Goal: Complete application form

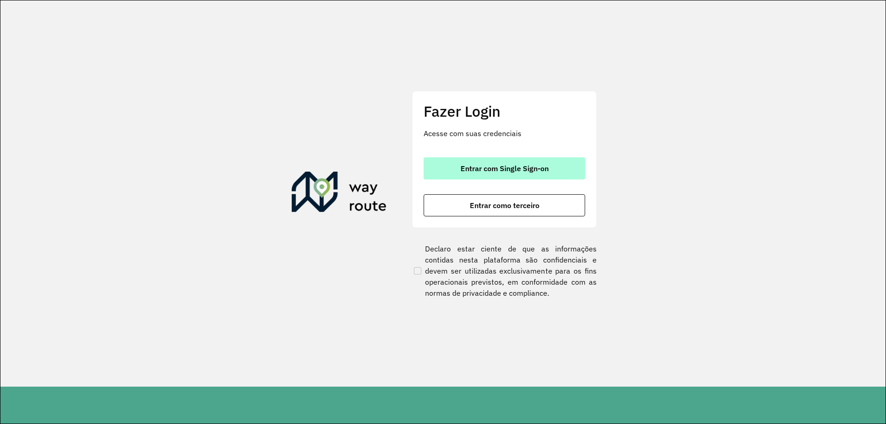
click at [509, 165] on span "Entrar com Single Sign-on" at bounding box center [505, 168] width 88 height 7
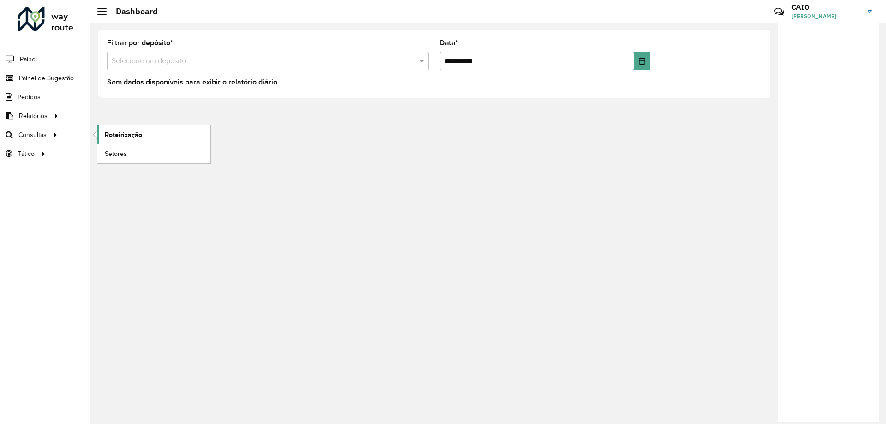
click at [140, 137] on span "Roteirização" at bounding box center [123, 135] width 37 height 10
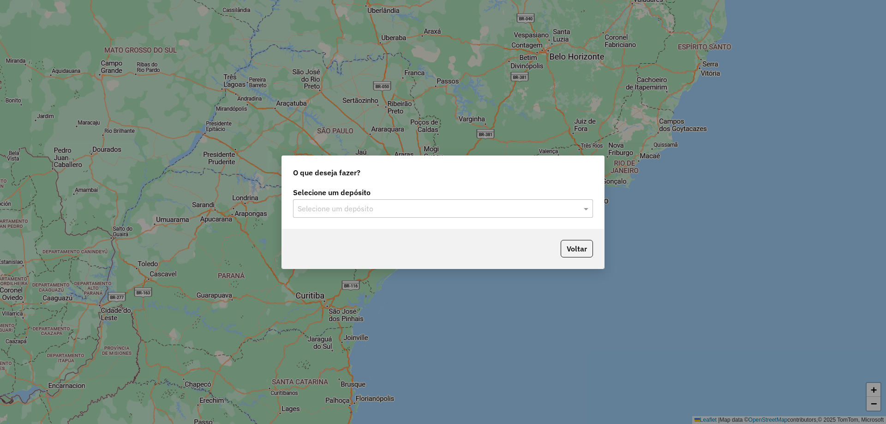
click at [430, 204] on input "text" at bounding box center [434, 209] width 272 height 11
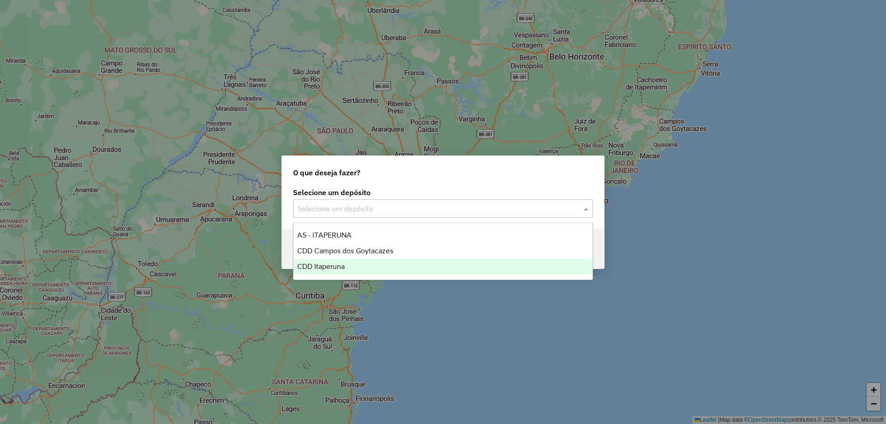
click at [353, 264] on div "CDD Itaperuna" at bounding box center [443, 267] width 299 height 16
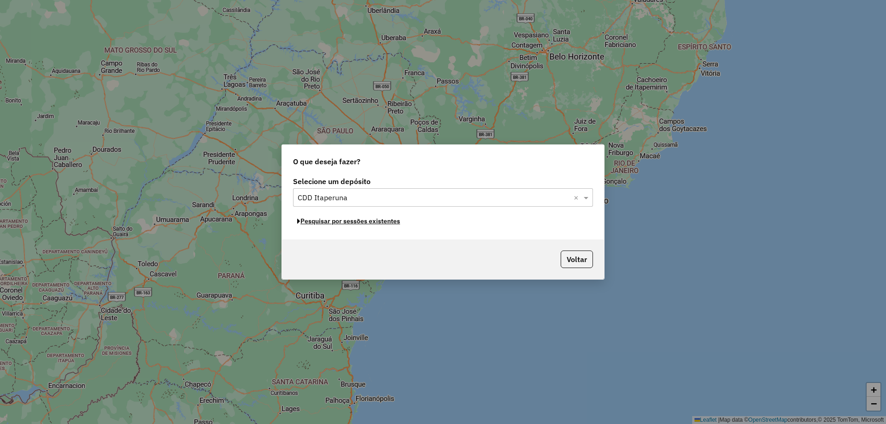
click at [363, 224] on button "Pesquisar por sessões existentes" at bounding box center [348, 221] width 111 height 14
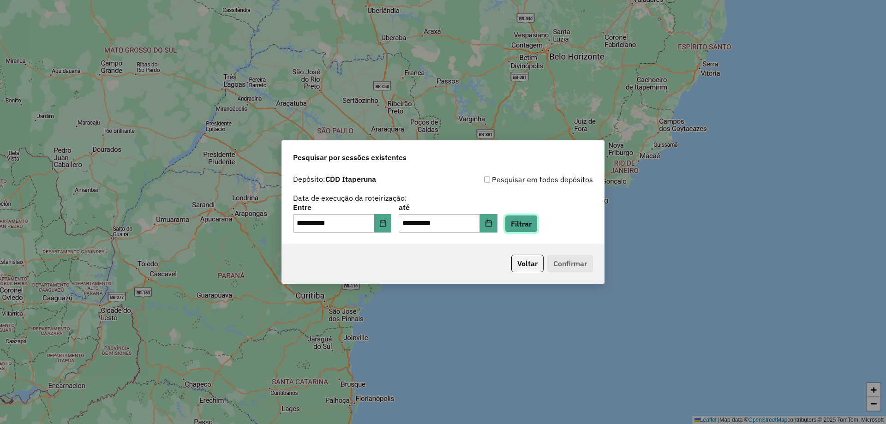
click at [537, 225] on button "Filtrar" at bounding box center [521, 224] width 33 height 18
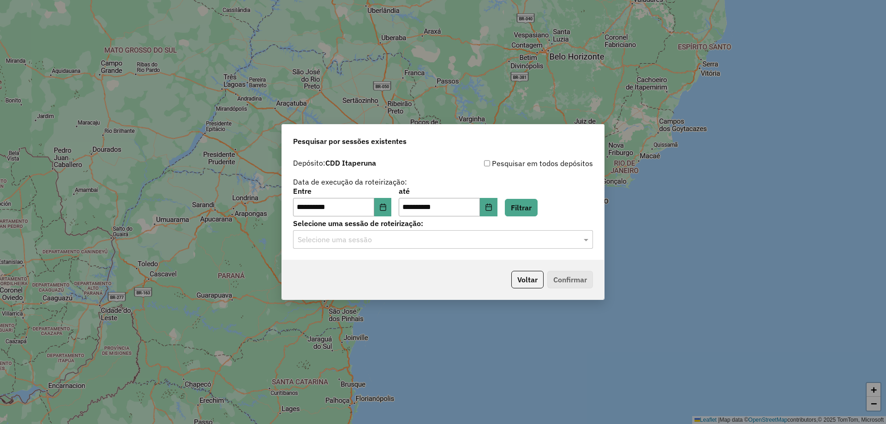
click at [430, 242] on input "text" at bounding box center [434, 239] width 272 height 11
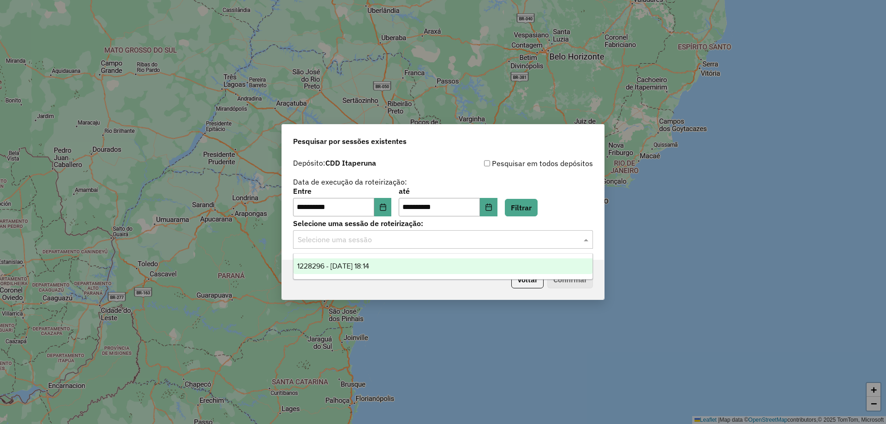
click at [414, 266] on div "1228296 - 12/08/2025 18:14" at bounding box center [443, 266] width 299 height 16
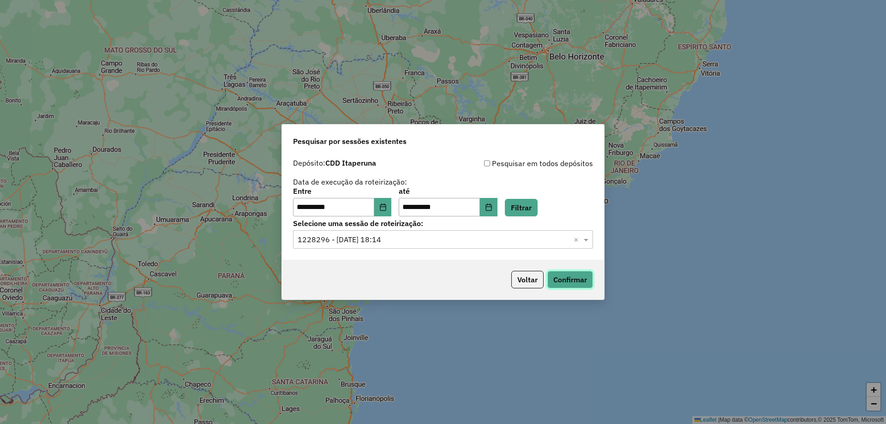
click at [565, 278] on button "Confirmar" at bounding box center [570, 280] width 46 height 18
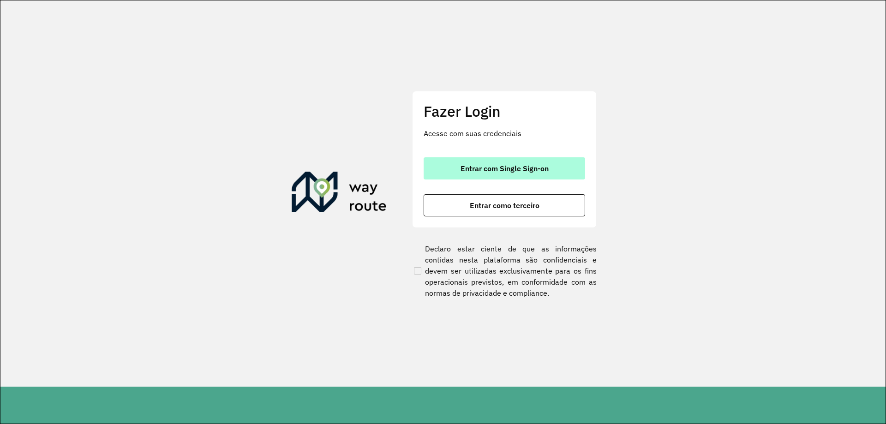
click at [494, 168] on span "Entrar com Single Sign-on" at bounding box center [505, 168] width 88 height 7
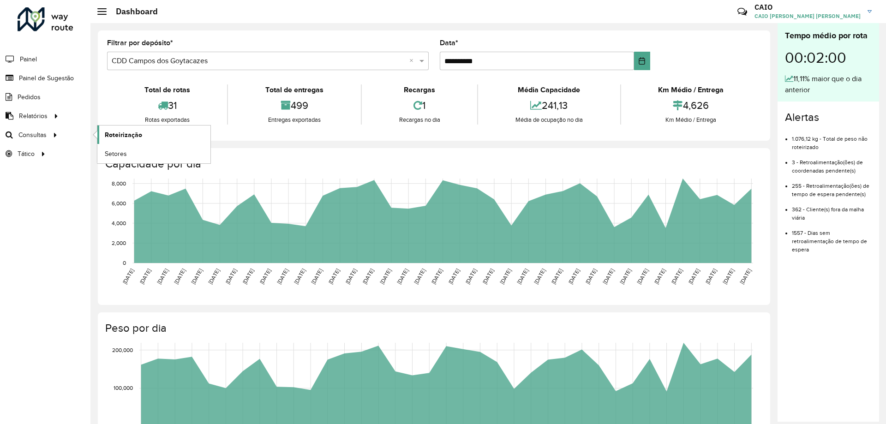
click at [144, 131] on link "Roteirização" at bounding box center [153, 135] width 113 height 18
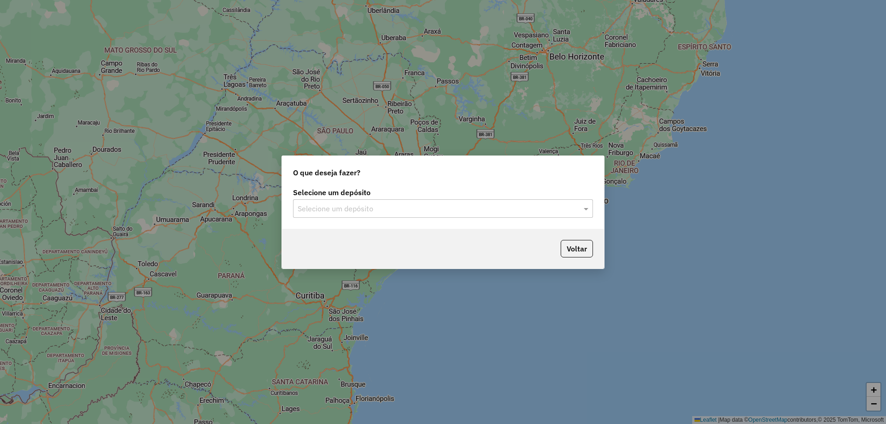
click at [505, 204] on input "text" at bounding box center [434, 209] width 272 height 11
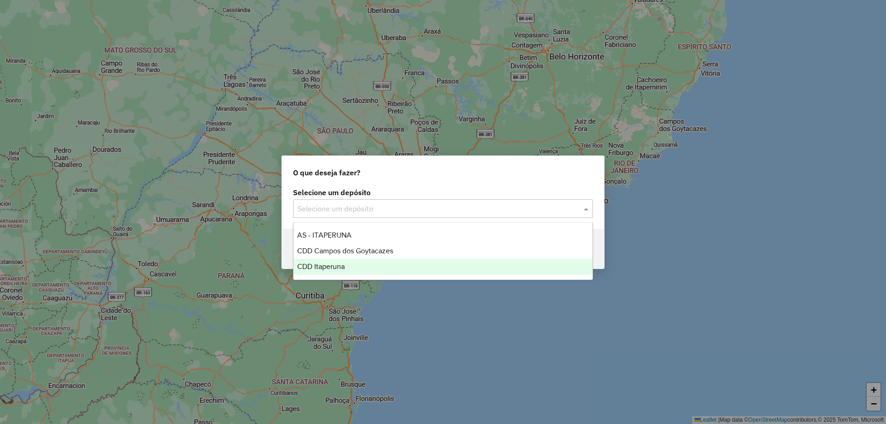
click at [337, 265] on span "CDD Itaperuna" at bounding box center [321, 267] width 48 height 8
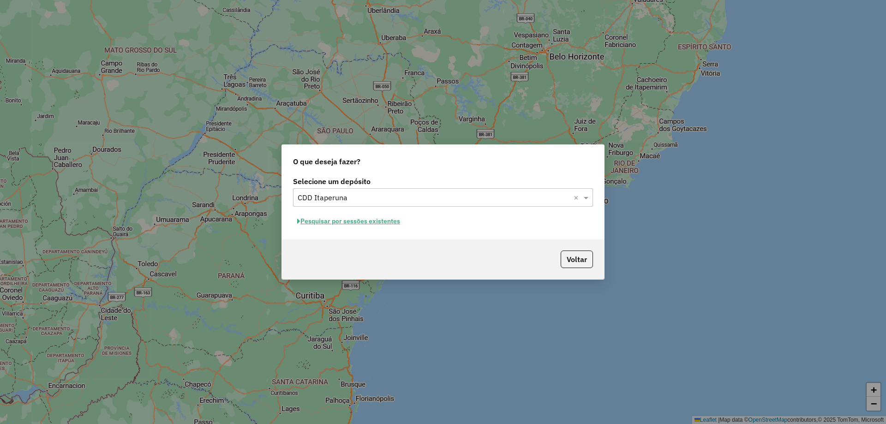
click at [361, 222] on button "Pesquisar por sessões existentes" at bounding box center [348, 221] width 111 height 14
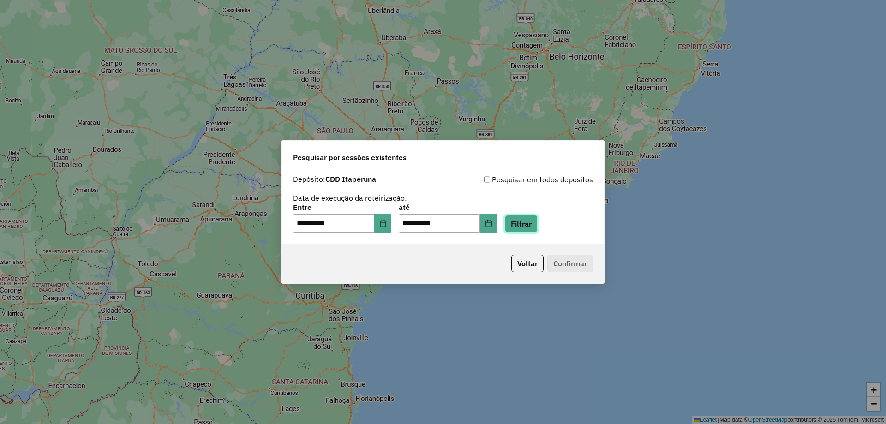
click at [538, 222] on button "Filtrar" at bounding box center [521, 224] width 33 height 18
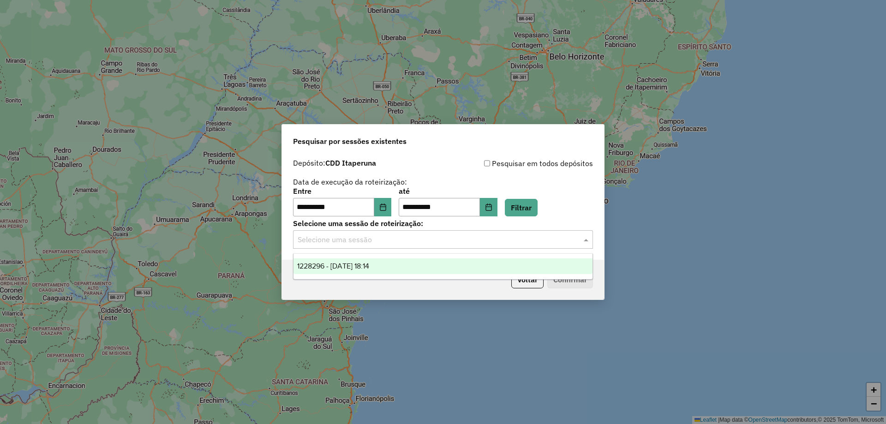
click at [340, 241] on input "text" at bounding box center [434, 239] width 272 height 11
drag, startPoint x: 344, startPoint y: 266, endPoint x: 389, endPoint y: 271, distance: 45.5
click at [345, 267] on span "1228296 - 12/08/2025 18:14" at bounding box center [333, 266] width 72 height 8
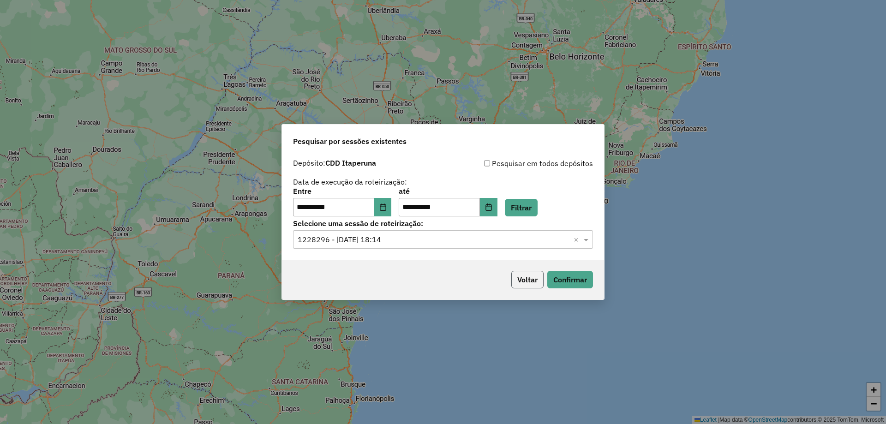
click at [524, 276] on button "Voltar" at bounding box center [527, 280] width 32 height 18
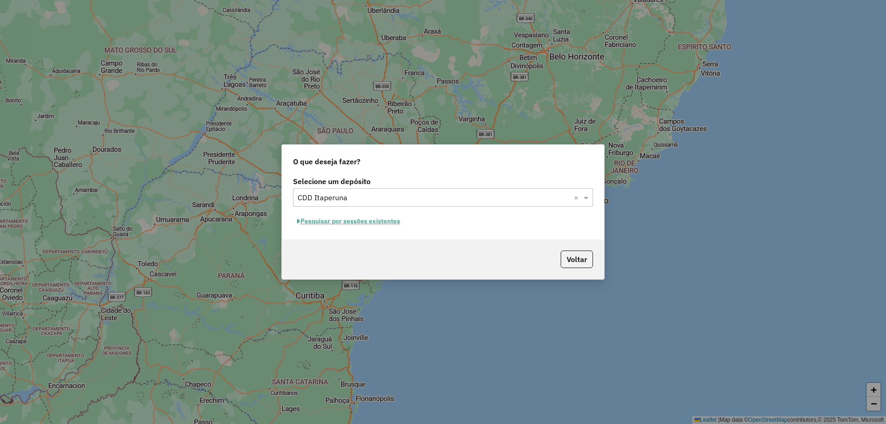
click at [378, 216] on button "Pesquisar por sessões existentes" at bounding box center [348, 221] width 111 height 14
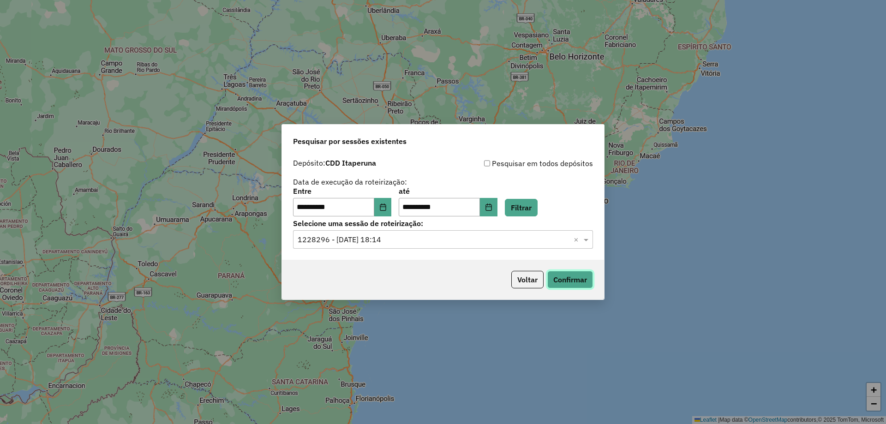
click at [566, 279] on button "Confirmar" at bounding box center [570, 280] width 46 height 18
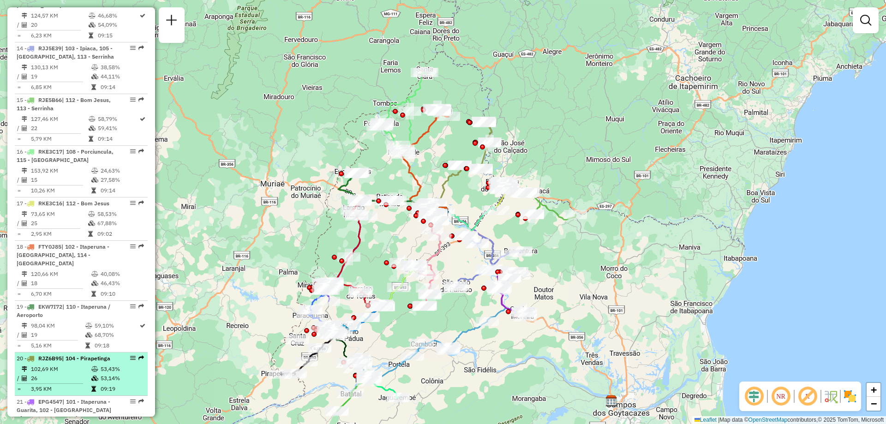
scroll to position [1108, 0]
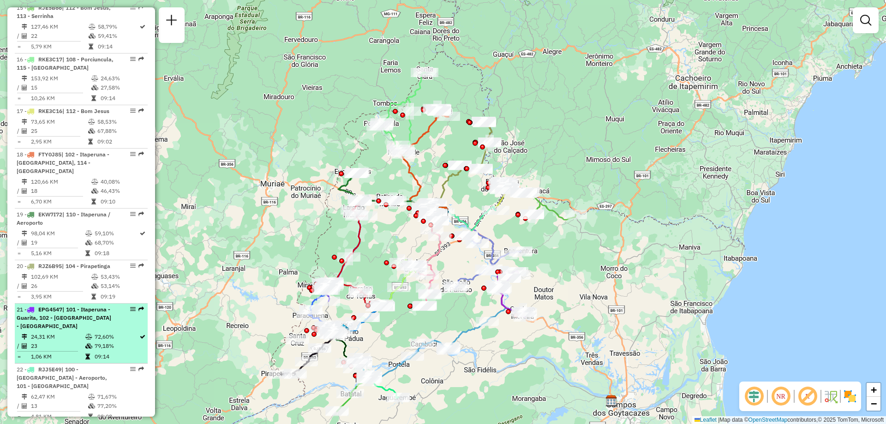
click at [66, 332] on td "24,31 KM" at bounding box center [57, 336] width 54 height 9
select select "**********"
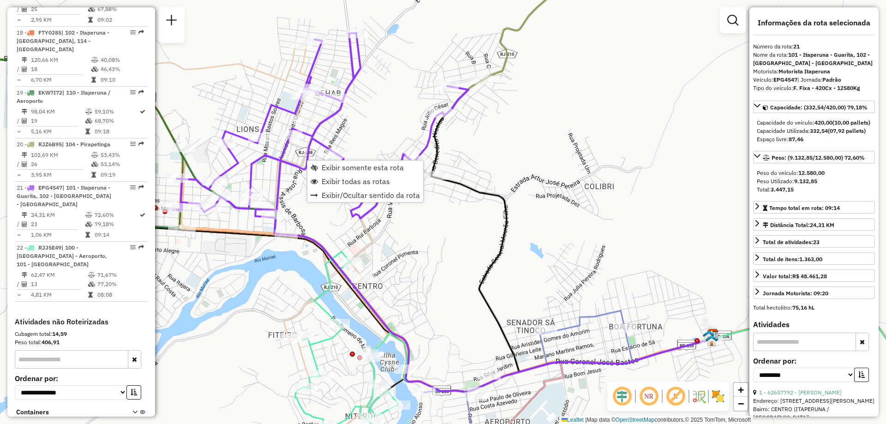
scroll to position [1242, 0]
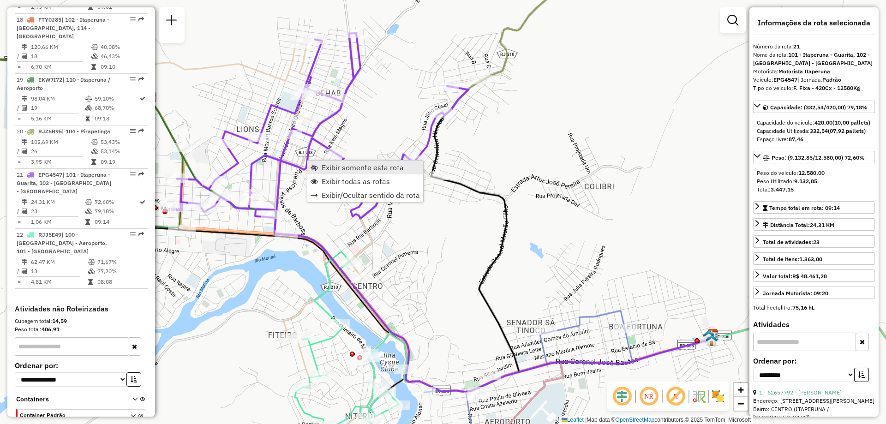
click at [342, 166] on span "Exibir somente esta rota" at bounding box center [363, 167] width 82 height 7
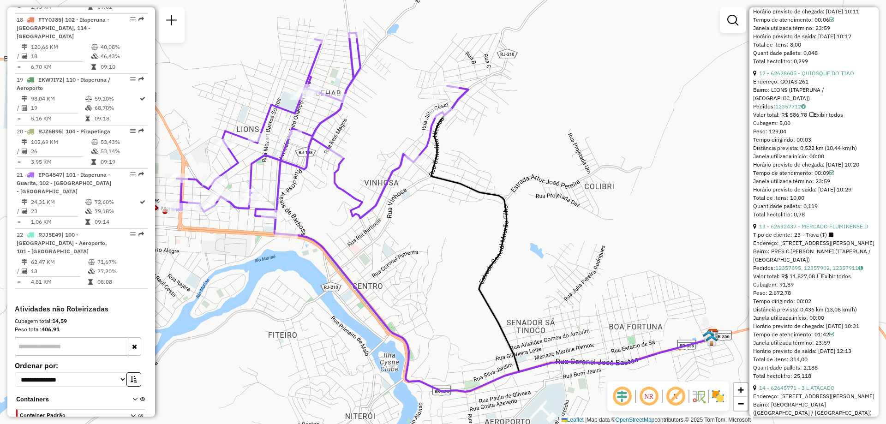
scroll to position [1984, 0]
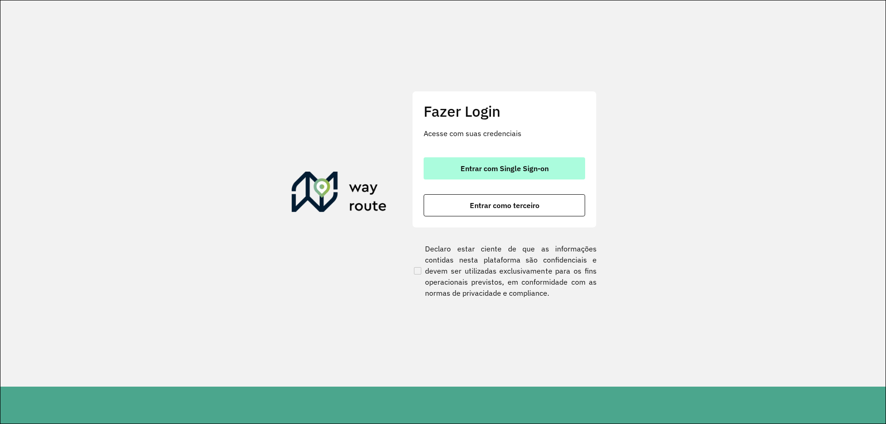
click at [528, 169] on span "Entrar com Single Sign-on" at bounding box center [505, 168] width 88 height 7
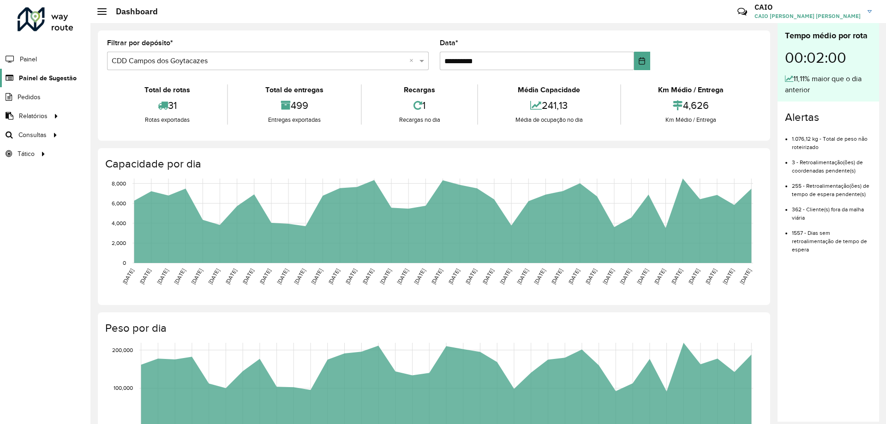
click at [57, 82] on span "Painel de Sugestão" at bounding box center [48, 78] width 58 height 10
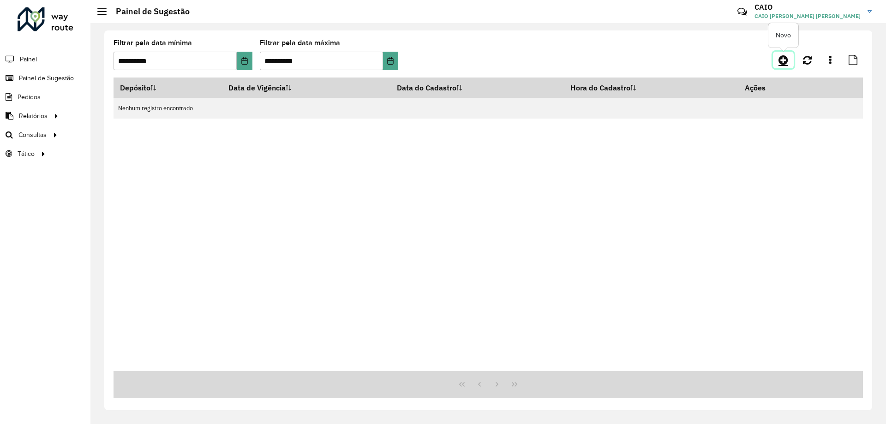
click at [784, 61] on icon at bounding box center [784, 59] width 10 height 11
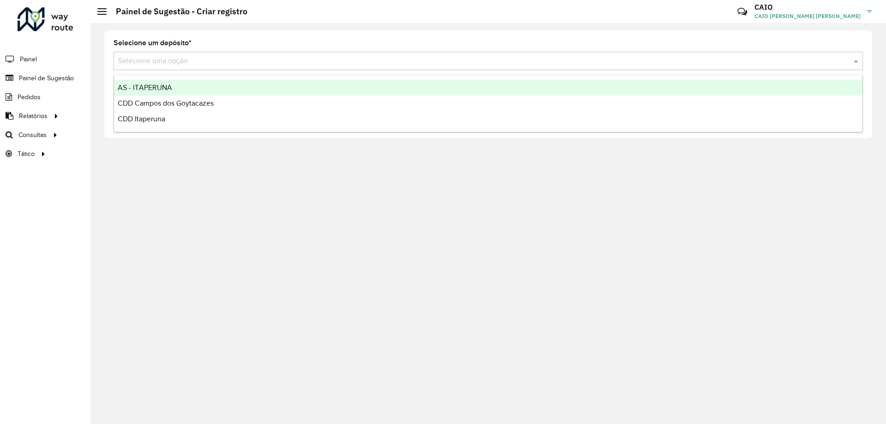
click at [161, 64] on input "text" at bounding box center [479, 61] width 722 height 11
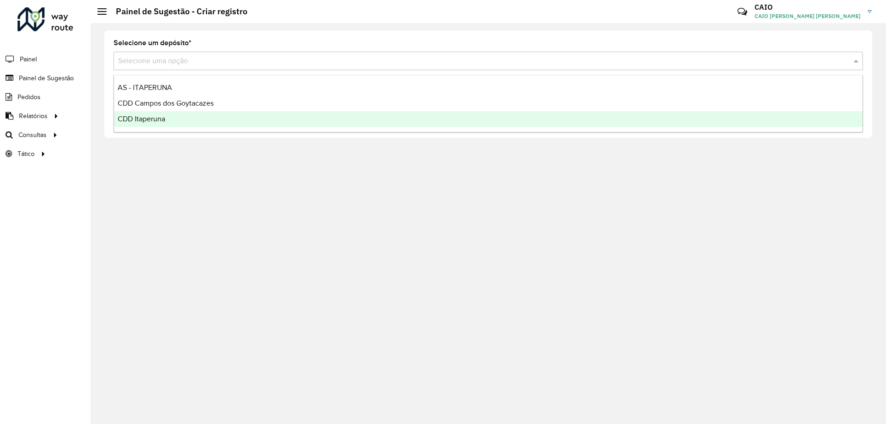
click at [161, 114] on div "CDD Itaperuna" at bounding box center [488, 119] width 749 height 16
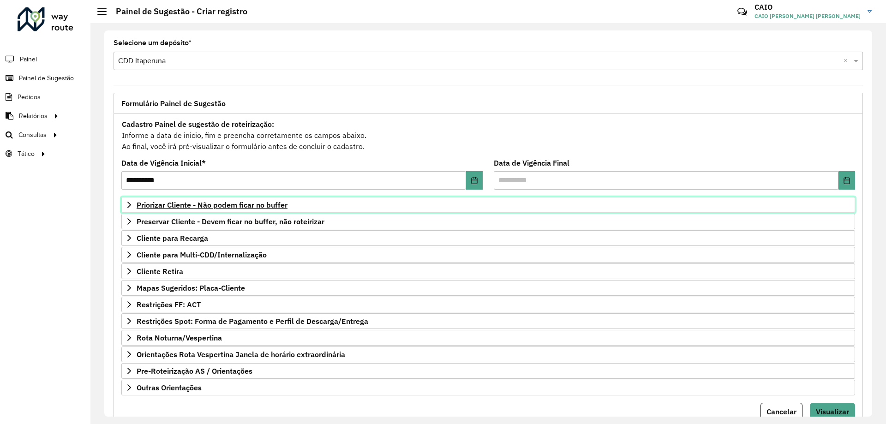
click at [243, 207] on span "Priorizar Cliente - Não podem ficar no buffer" at bounding box center [212, 204] width 151 height 7
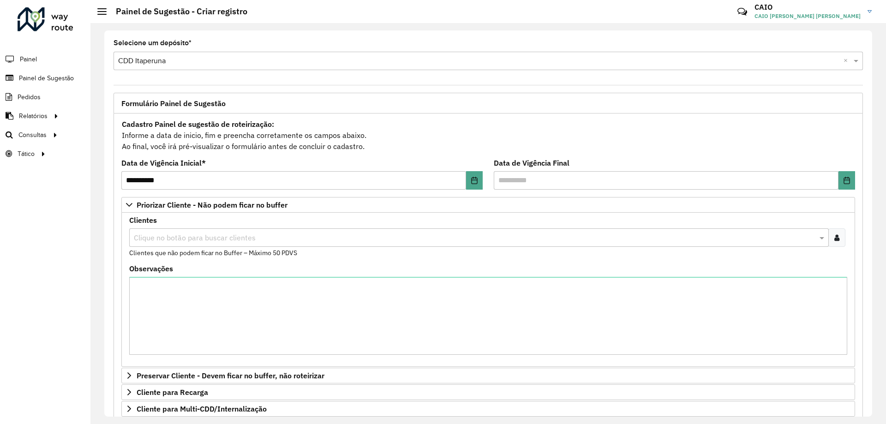
click at [179, 239] on input "text" at bounding box center [475, 238] width 686 height 11
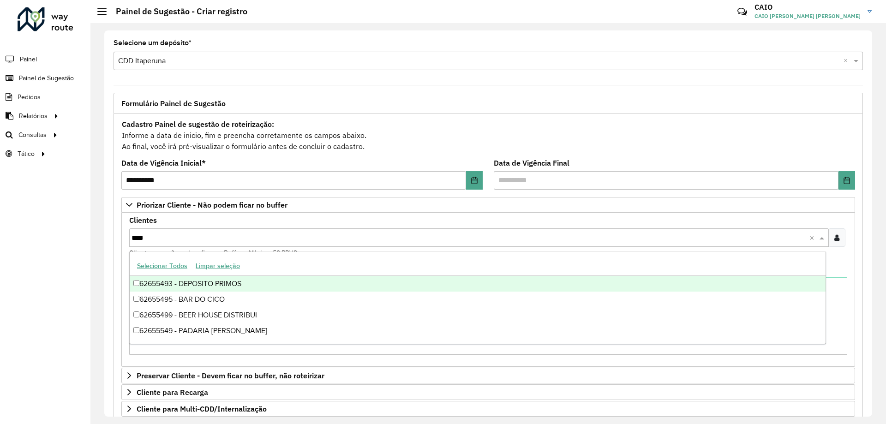
type input "*****"
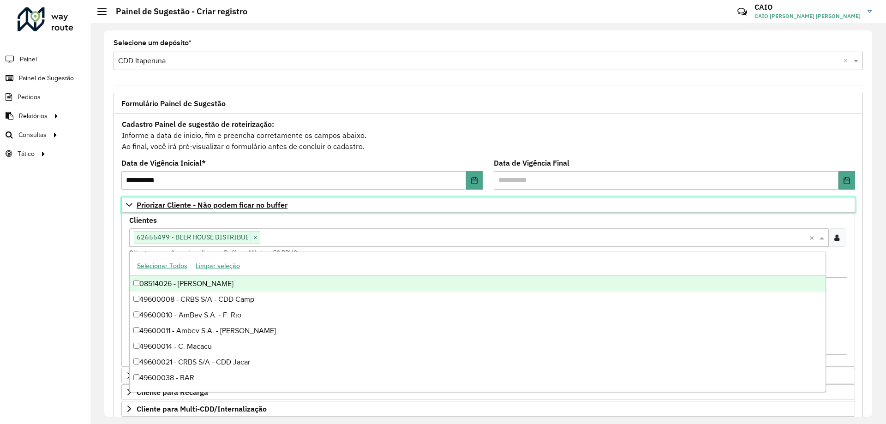
click at [127, 204] on icon at bounding box center [129, 205] width 6 height 4
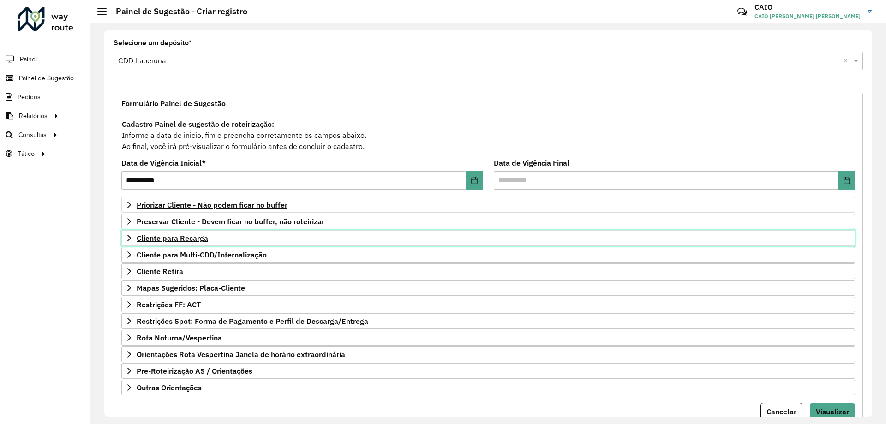
click at [132, 237] on icon at bounding box center [129, 237] width 7 height 7
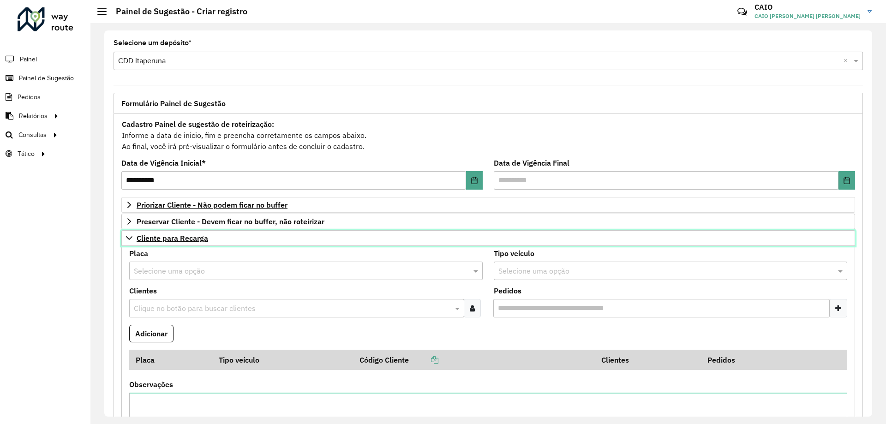
scroll to position [92, 0]
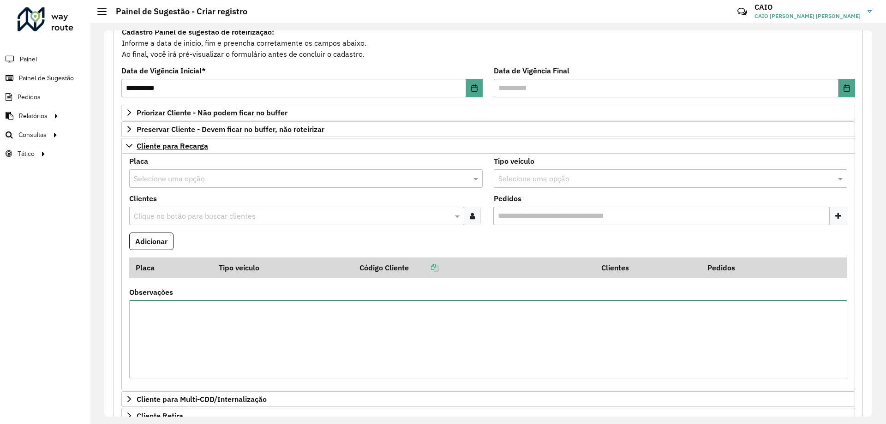
click at [174, 303] on textarea "Observações" at bounding box center [488, 339] width 718 height 78
type textarea "*****"
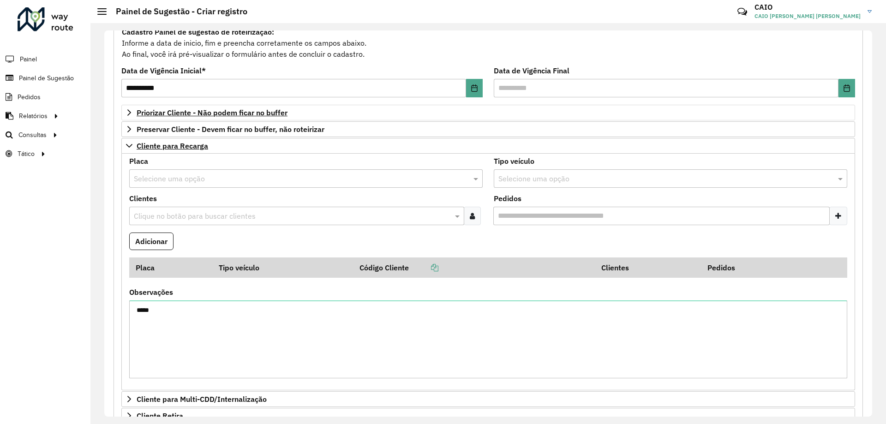
click at [125, 283] on formly-field "Placa Tipo veículo Código Cliente Clientes Pedidos" at bounding box center [488, 273] width 729 height 31
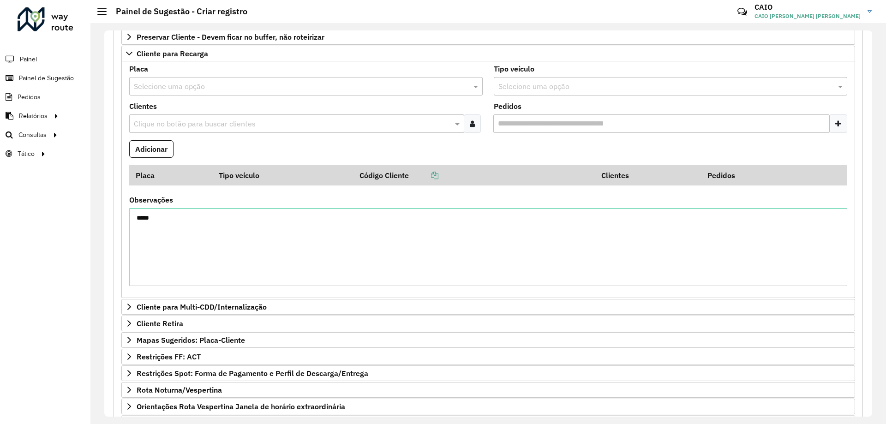
scroll to position [273, 0]
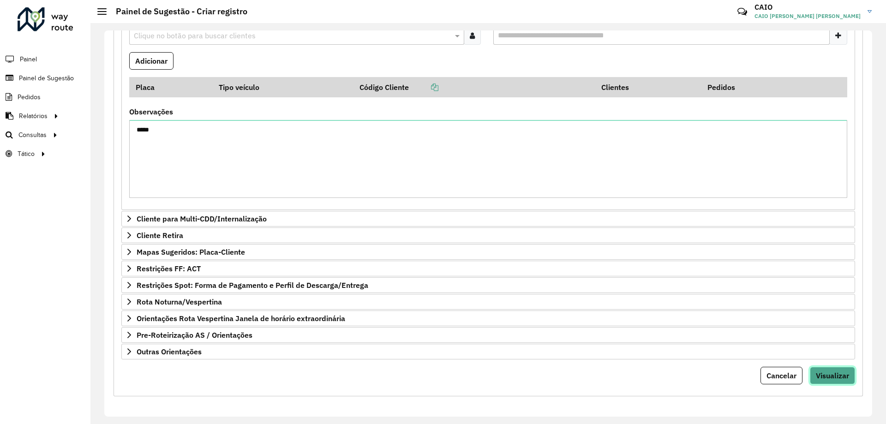
click at [841, 375] on span "Visualizar" at bounding box center [832, 375] width 33 height 9
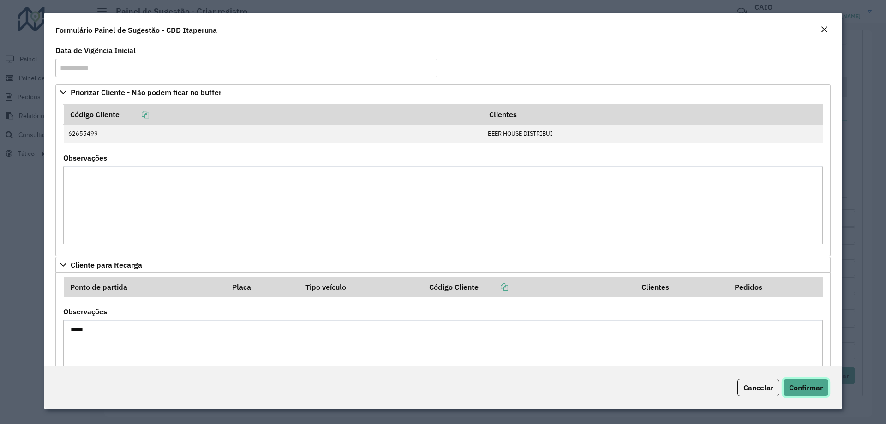
click at [808, 386] on span "Confirmar" at bounding box center [806, 387] width 34 height 9
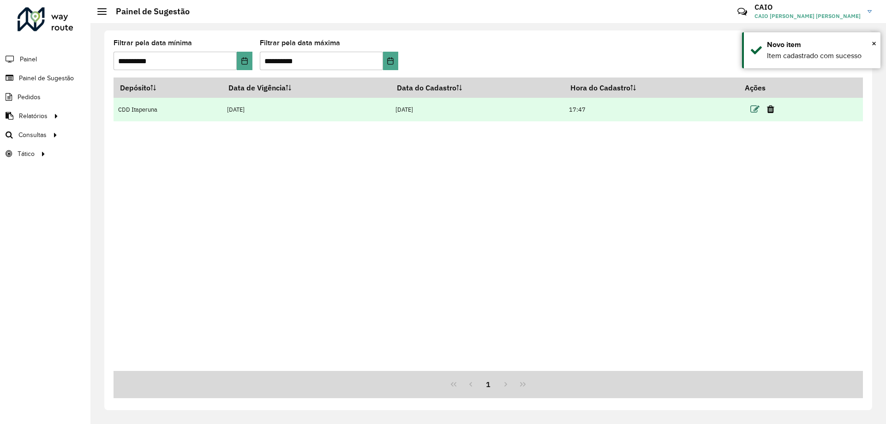
click at [758, 109] on icon at bounding box center [754, 109] width 9 height 9
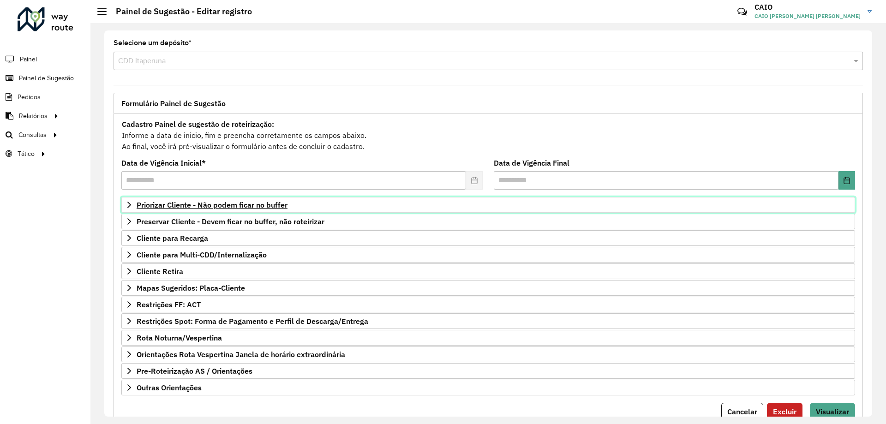
click at [210, 205] on span "Priorizar Cliente - Não podem ficar no buffer" at bounding box center [212, 204] width 151 height 7
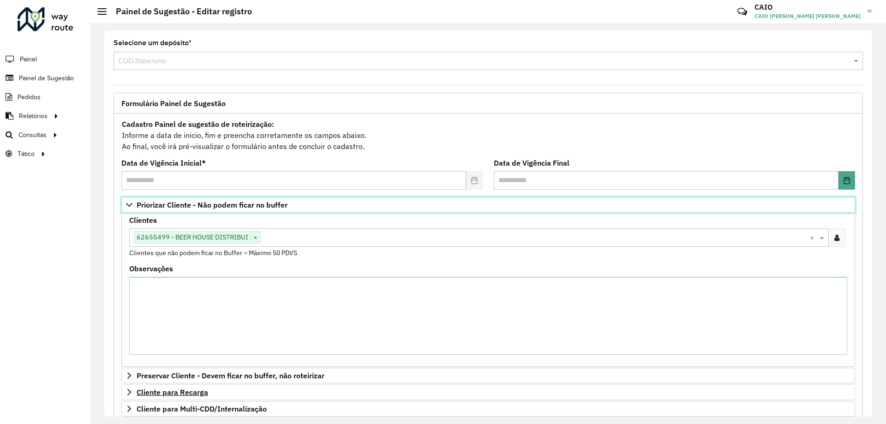
scroll to position [190, 0]
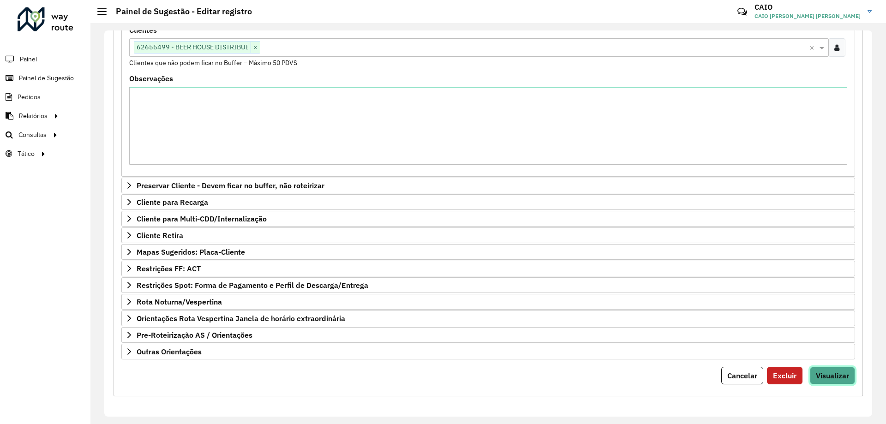
click at [829, 372] on span "Visualizar" at bounding box center [832, 375] width 33 height 9
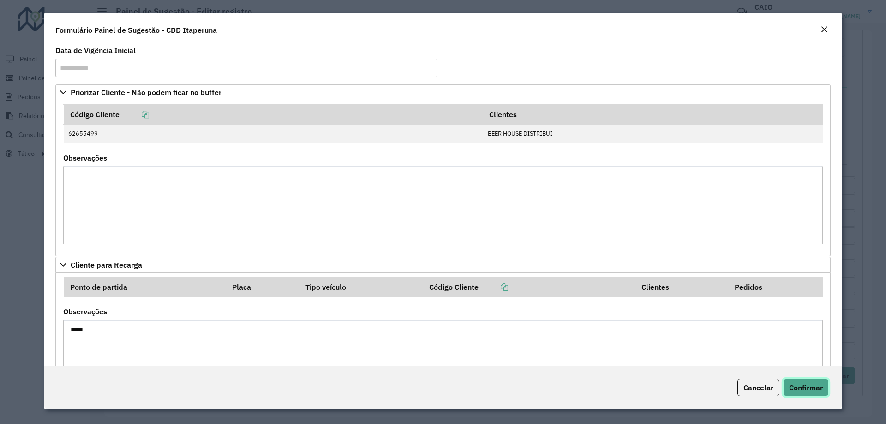
click at [813, 387] on span "Confirmar" at bounding box center [806, 387] width 34 height 9
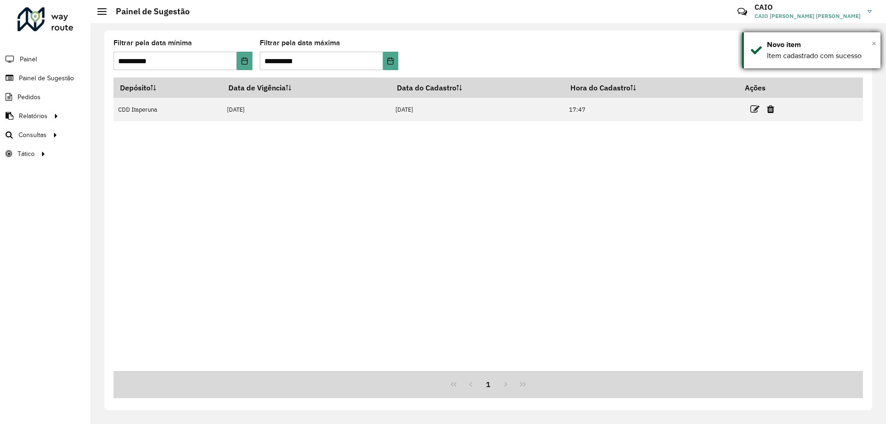
click at [874, 43] on span "×" at bounding box center [874, 43] width 5 height 10
